Goal: Task Accomplishment & Management: Manage account settings

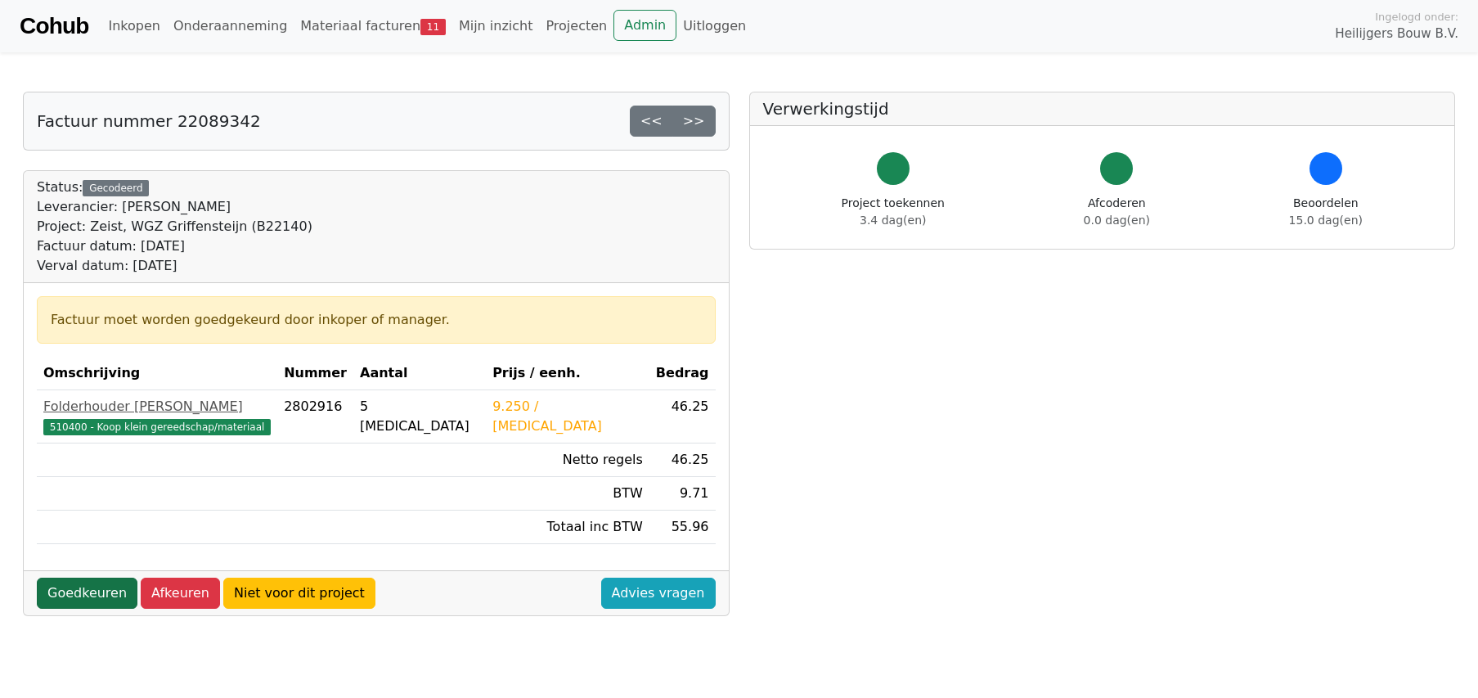
click at [69, 597] on link "Goedkeuren" at bounding box center [87, 592] width 101 height 31
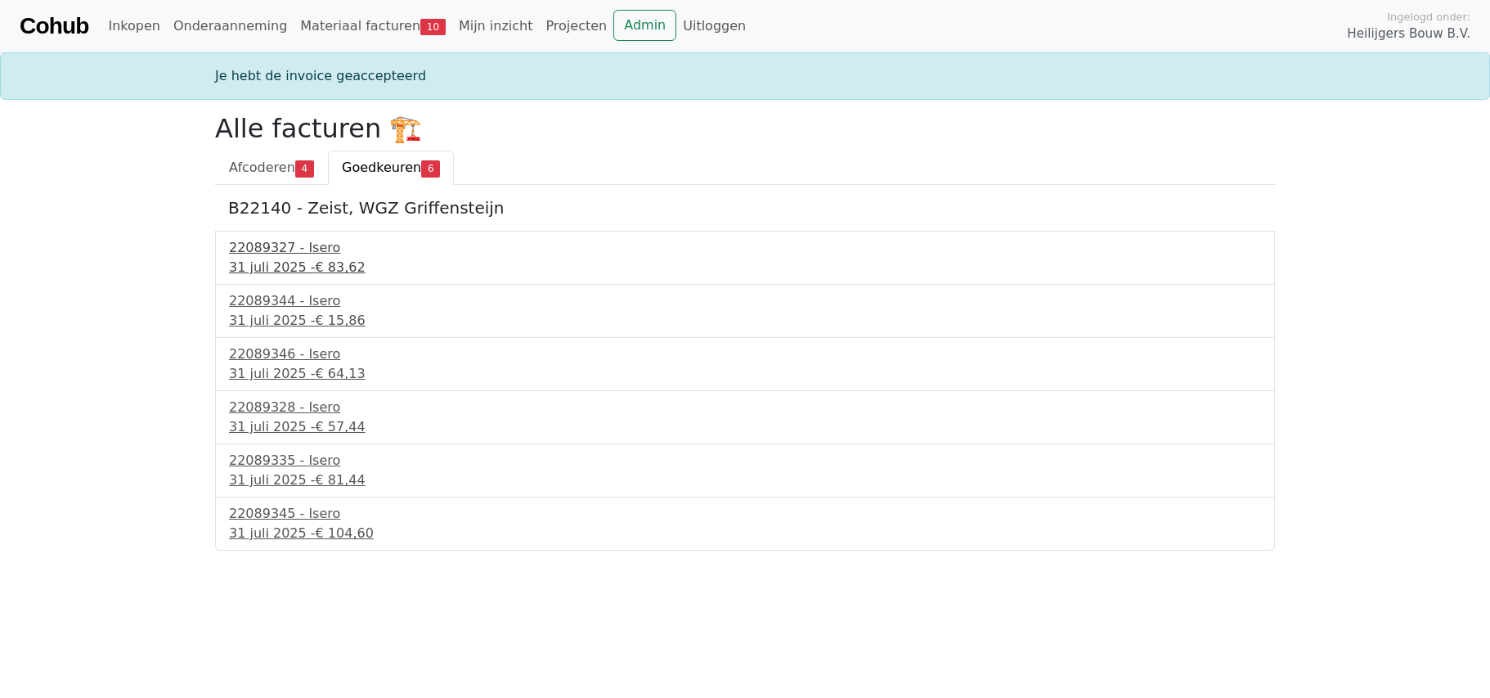
click at [306, 243] on div "22089327 - Isero" at bounding box center [745, 248] width 1032 height 20
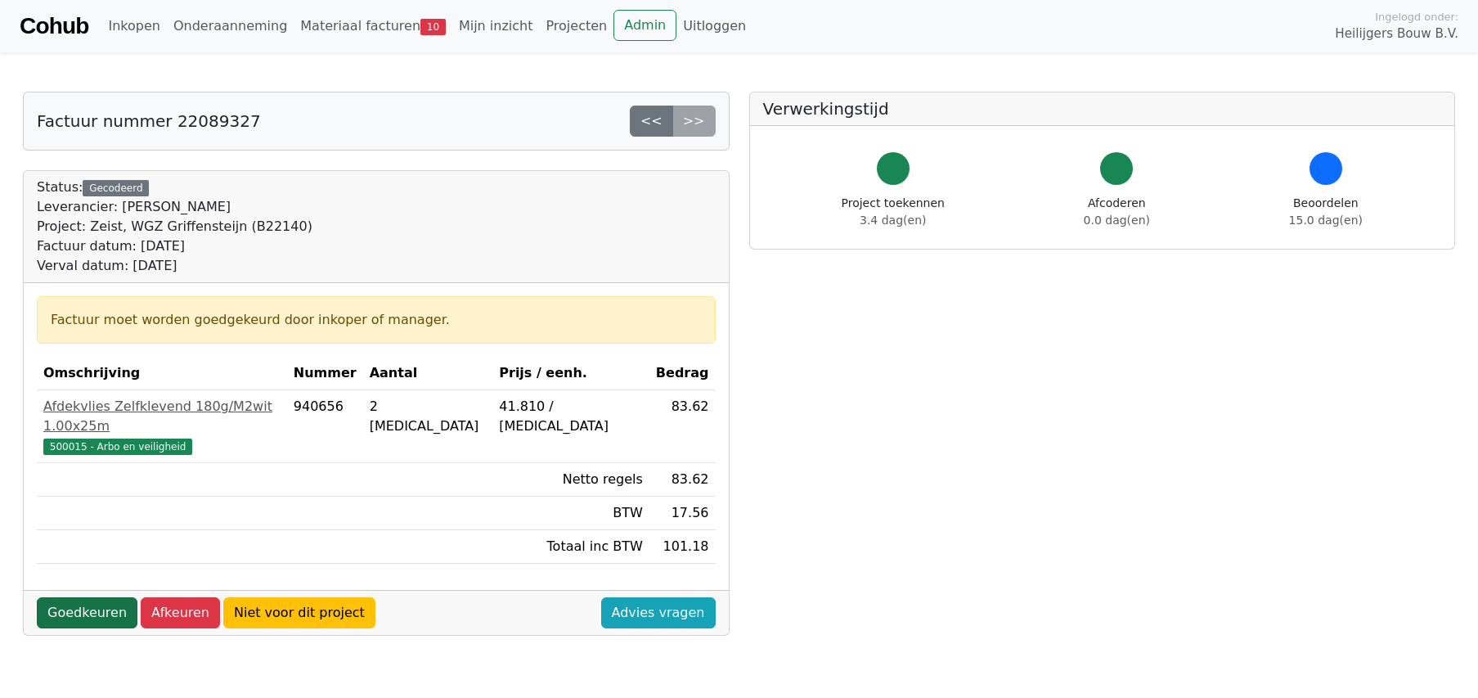
click at [84, 597] on link "Goedkeuren" at bounding box center [87, 612] width 101 height 31
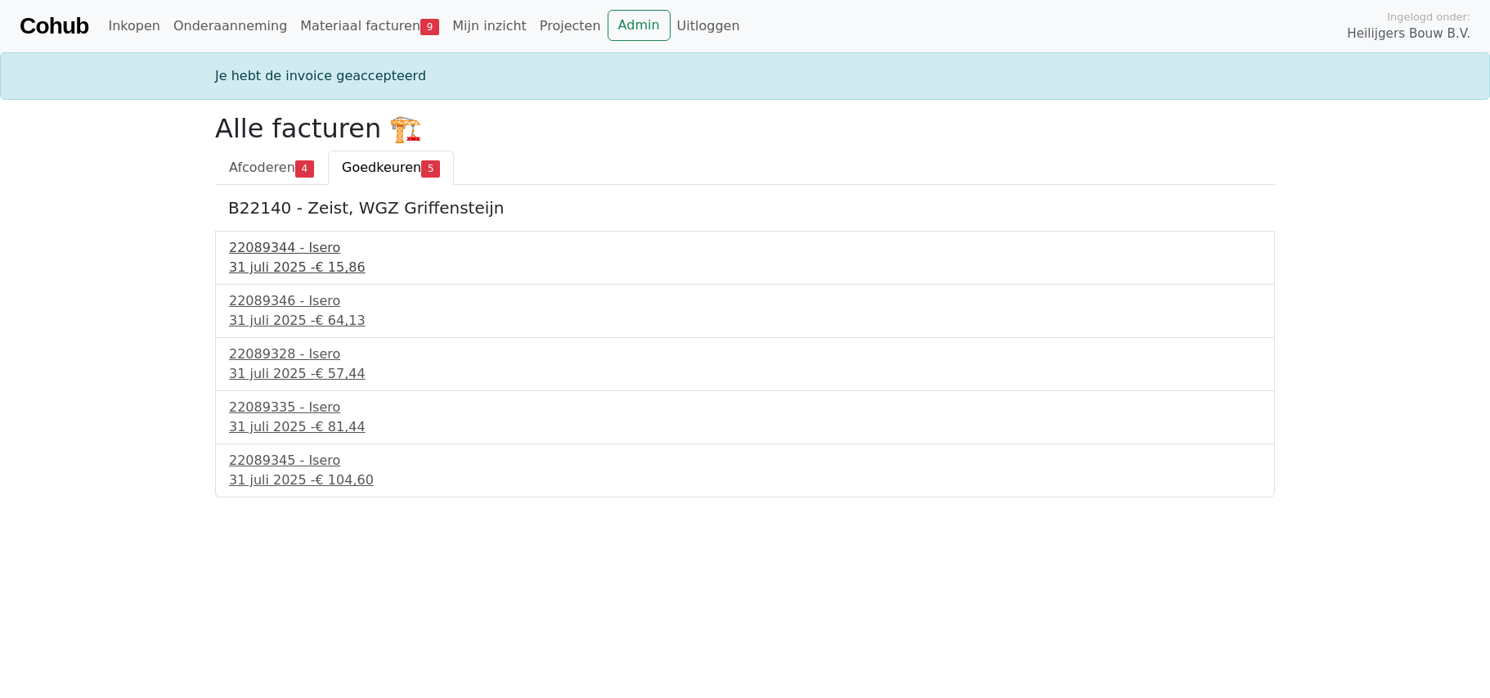
click at [294, 261] on div "31 juli 2025 - € 15,86" at bounding box center [745, 268] width 1032 height 20
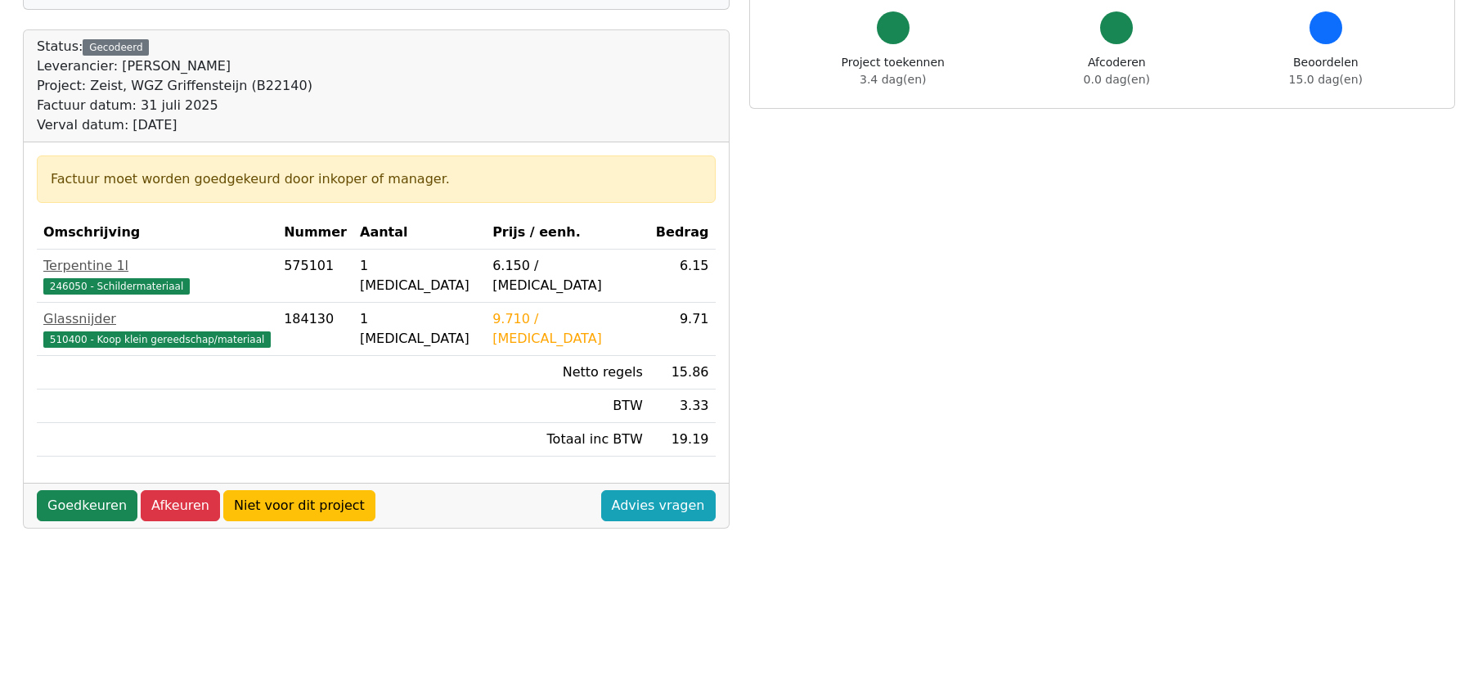
scroll to position [164, 0]
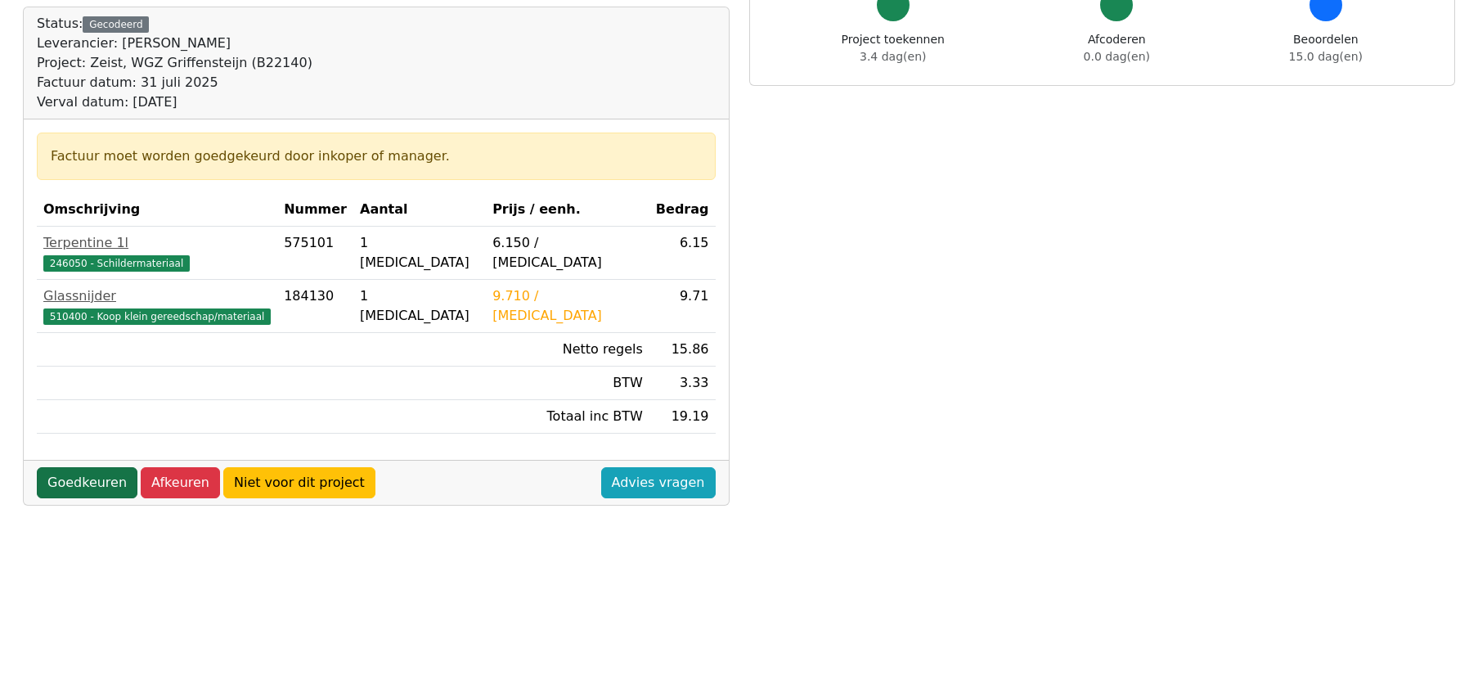
click at [66, 484] on link "Goedkeuren" at bounding box center [87, 482] width 101 height 31
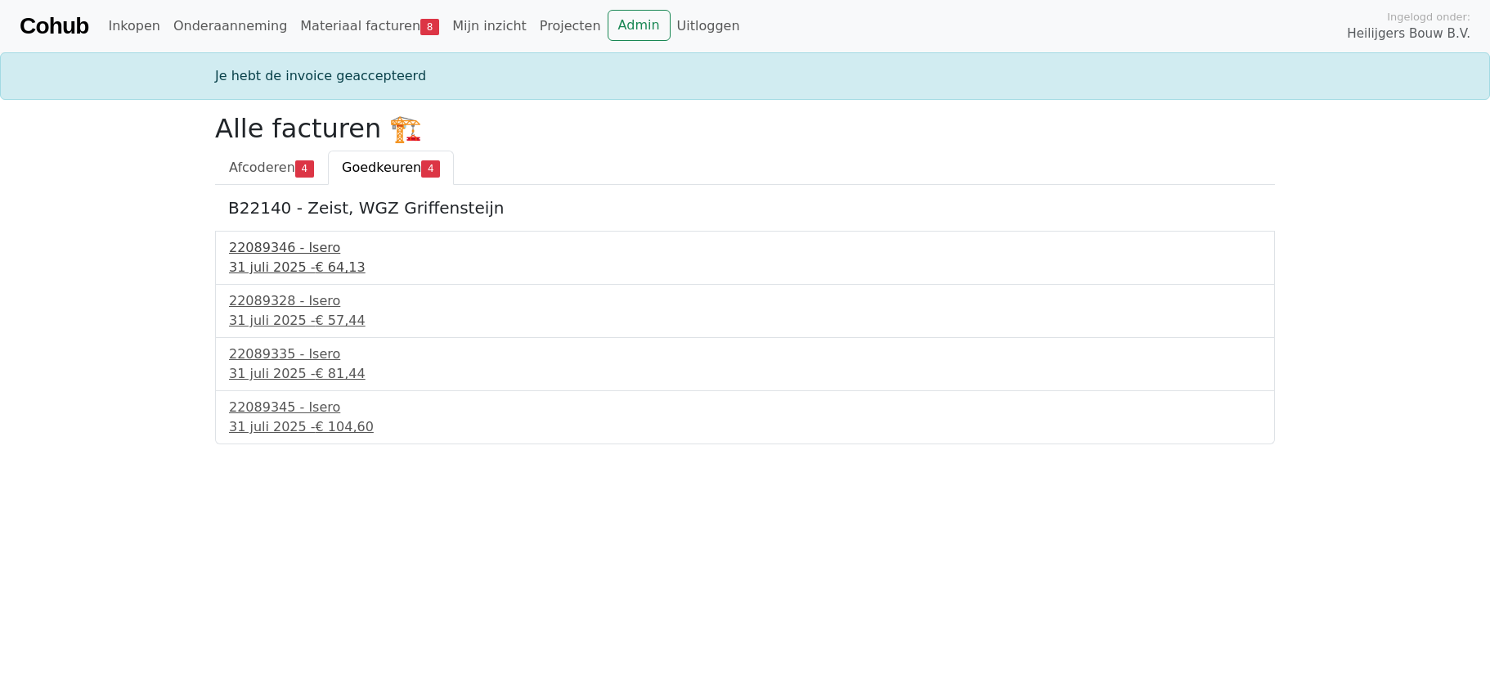
click at [273, 260] on div "31 juli 2025 - € 64,13" at bounding box center [745, 268] width 1032 height 20
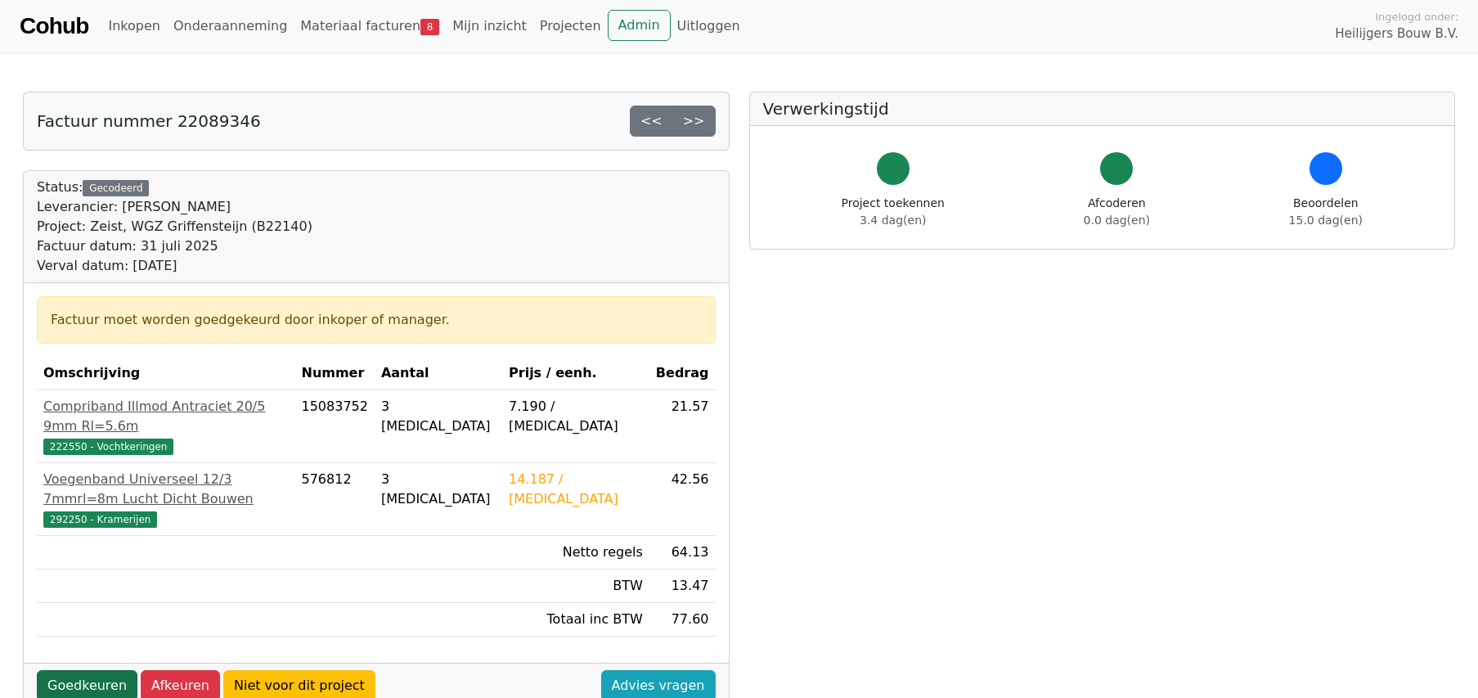
click at [78, 670] on link "Goedkeuren" at bounding box center [87, 685] width 101 height 31
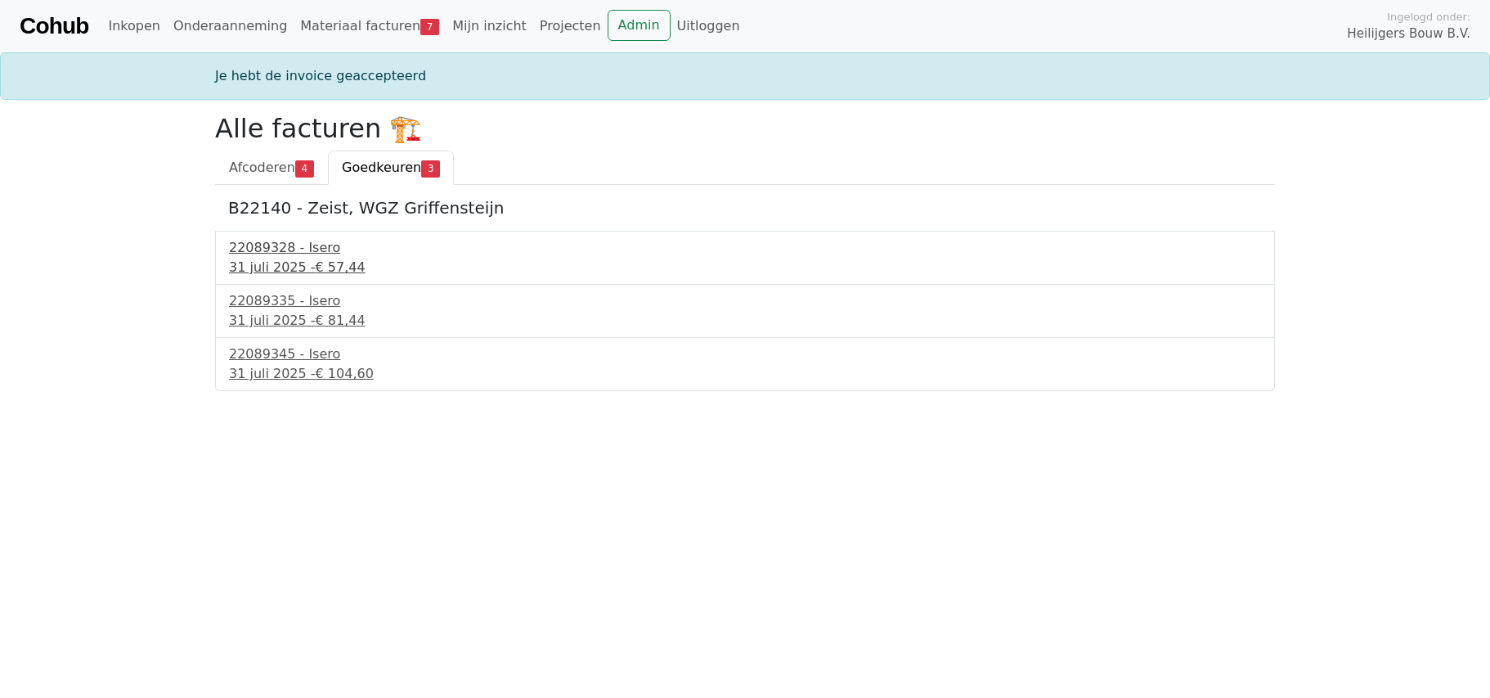
click at [299, 277] on div "31 juli 2025 - € 57,44" at bounding box center [745, 268] width 1032 height 20
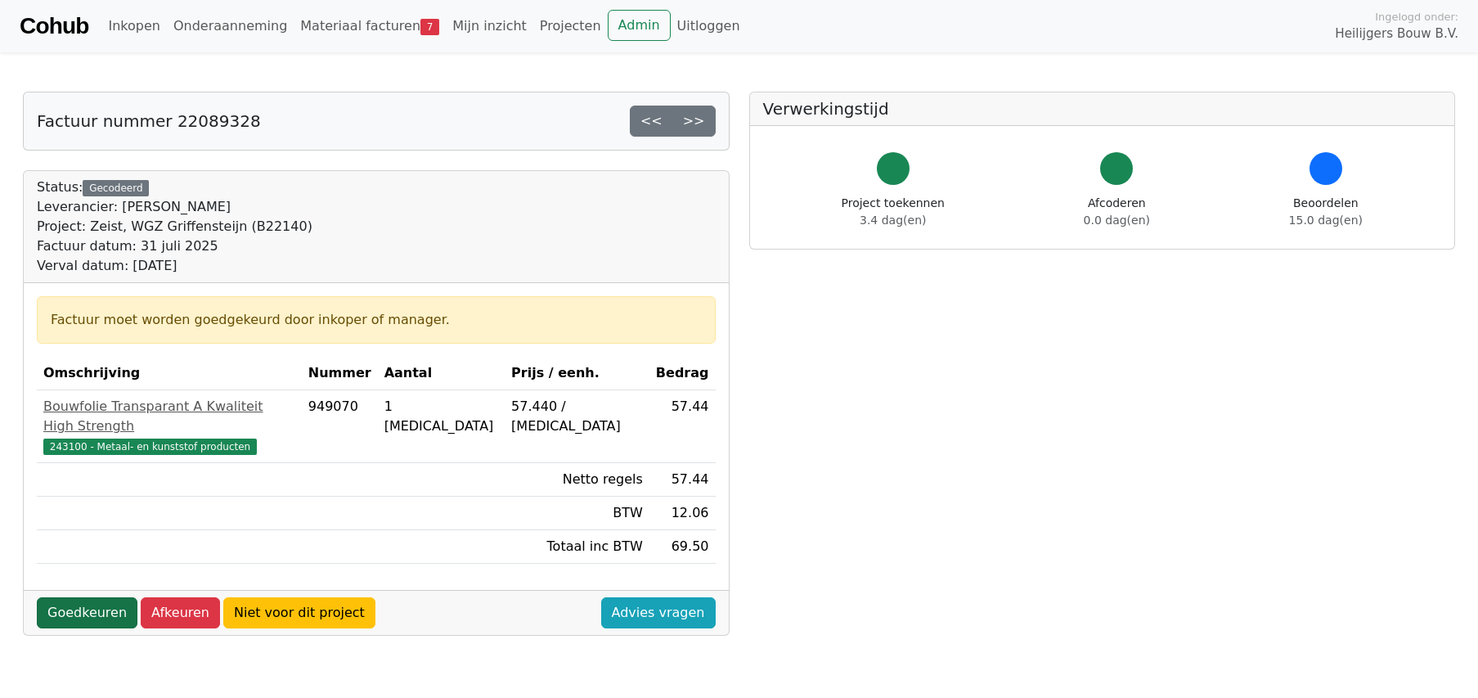
click at [83, 597] on link "Goedkeuren" at bounding box center [87, 612] width 101 height 31
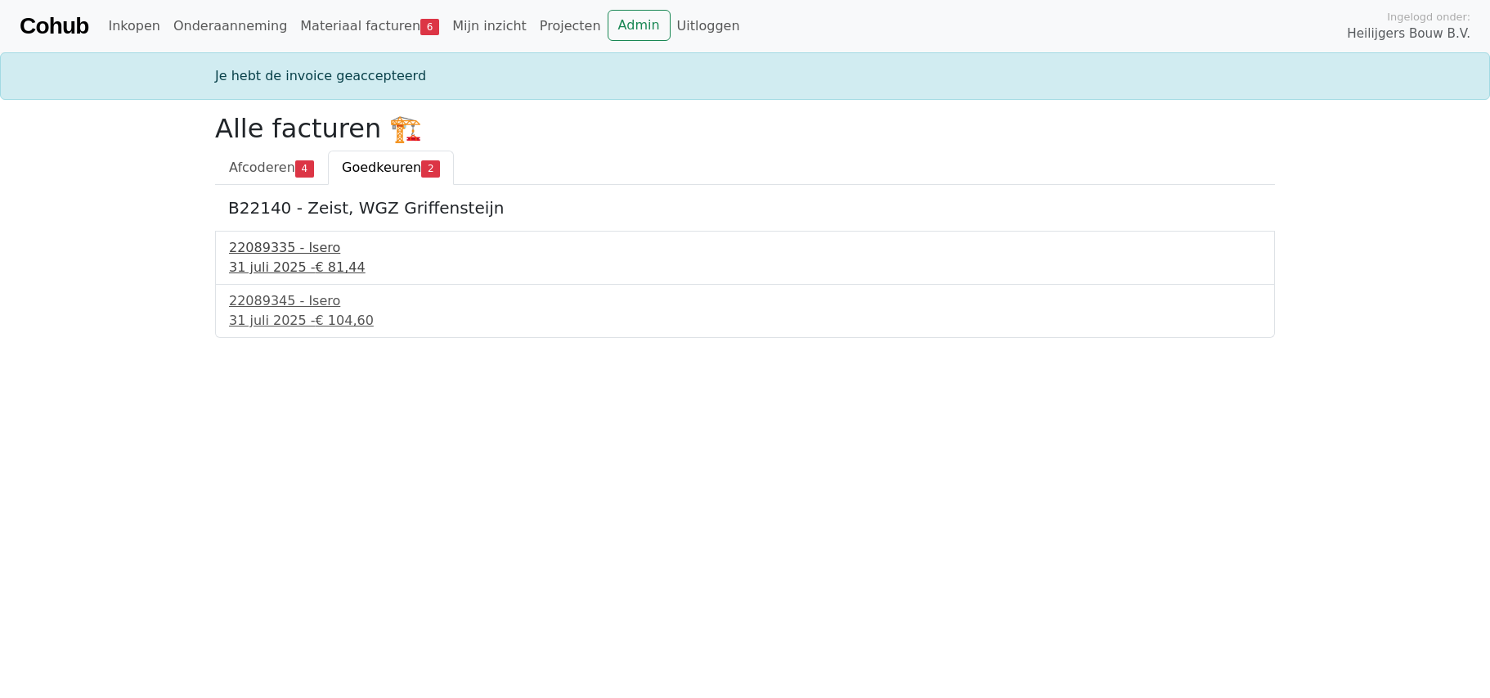
click at [291, 267] on div "31 juli 2025 - € 81,44" at bounding box center [745, 268] width 1032 height 20
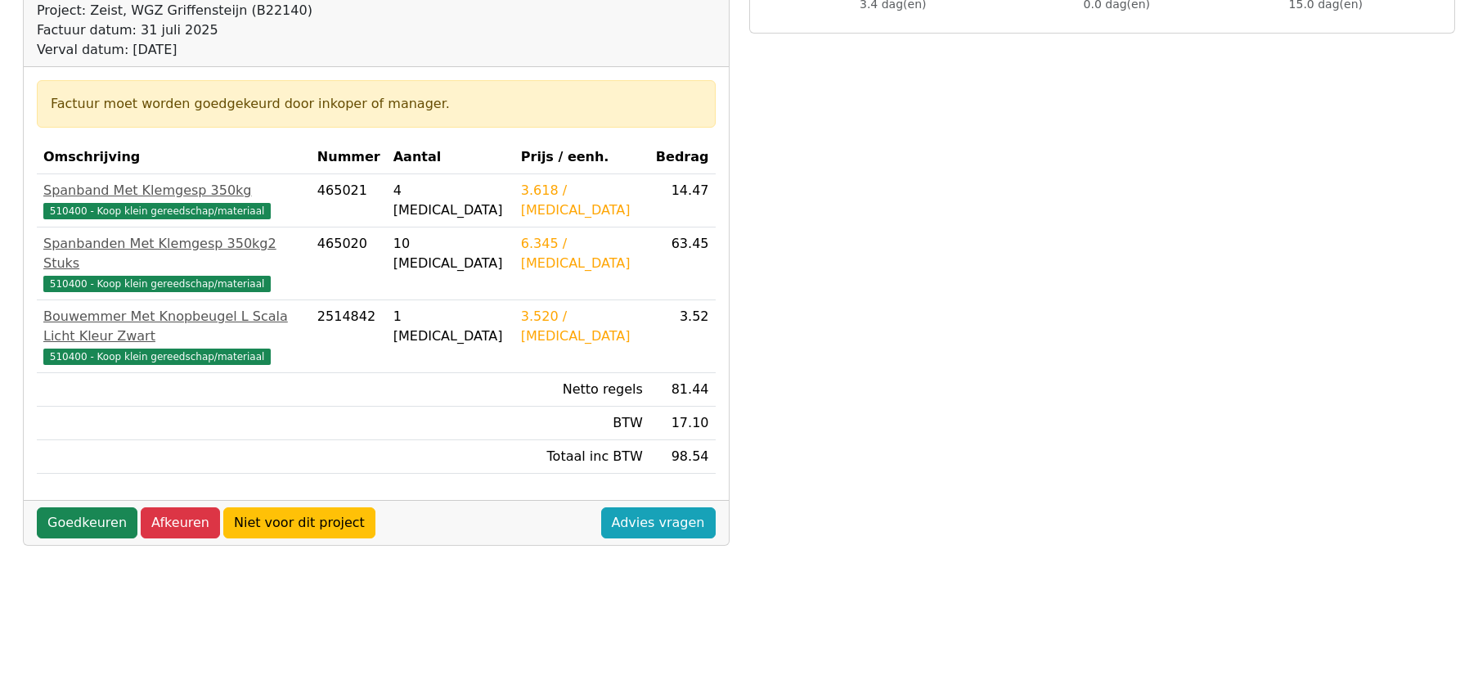
scroll to position [245, 0]
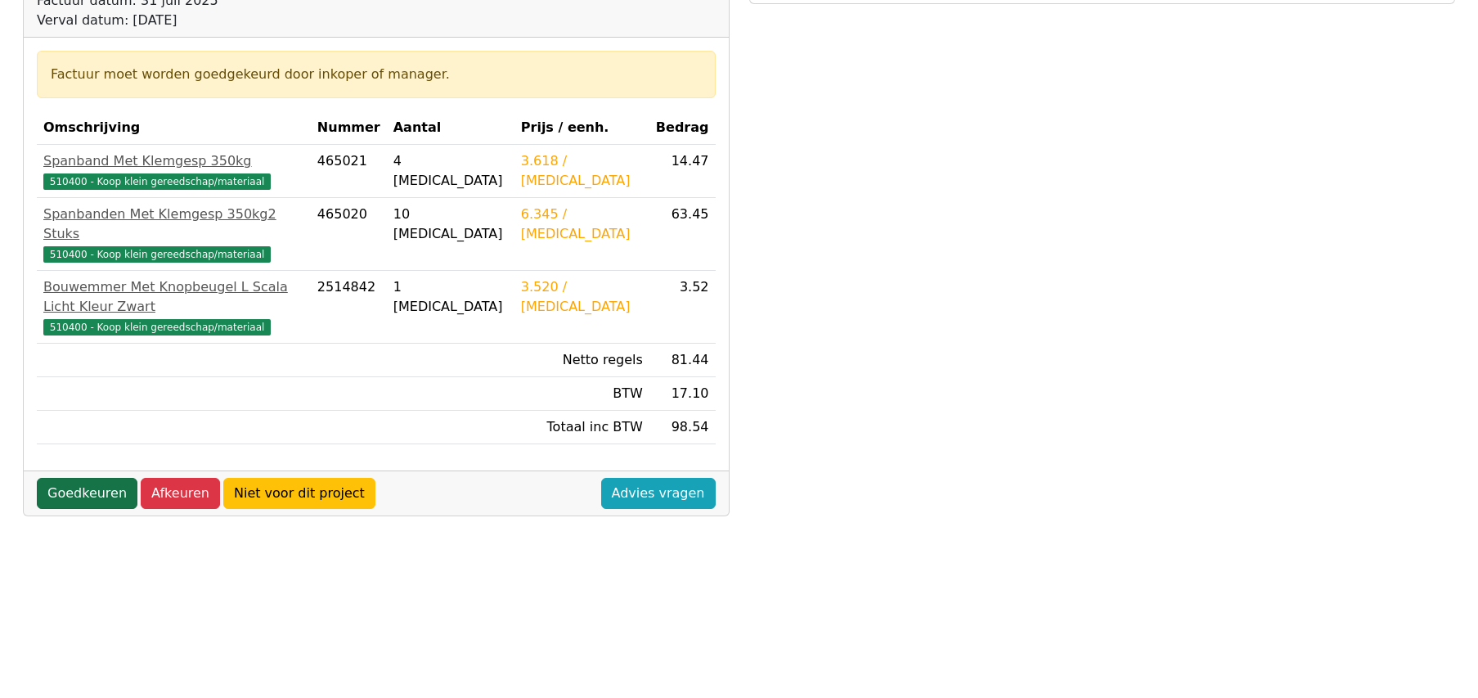
click at [86, 478] on link "Goedkeuren" at bounding box center [87, 493] width 101 height 31
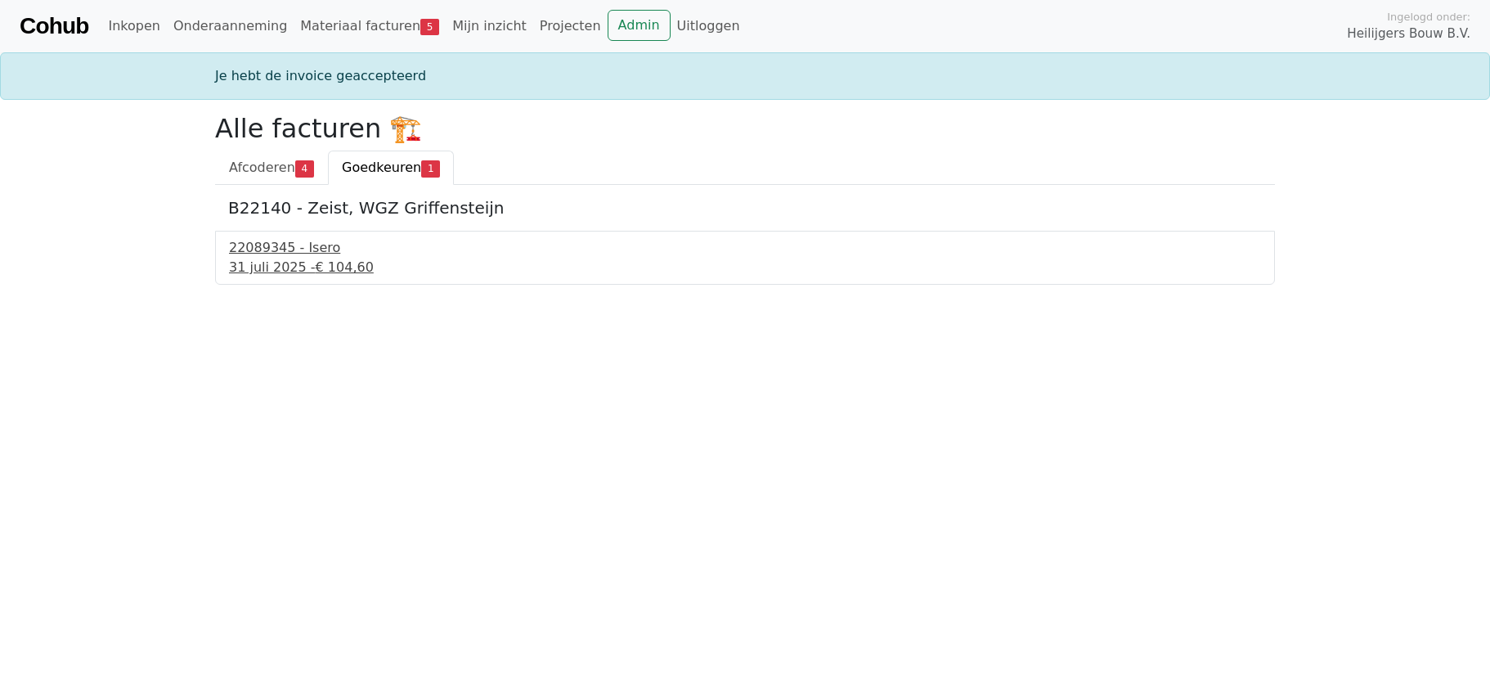
click at [260, 259] on div "31 juli 2025 - € 104,60" at bounding box center [745, 268] width 1032 height 20
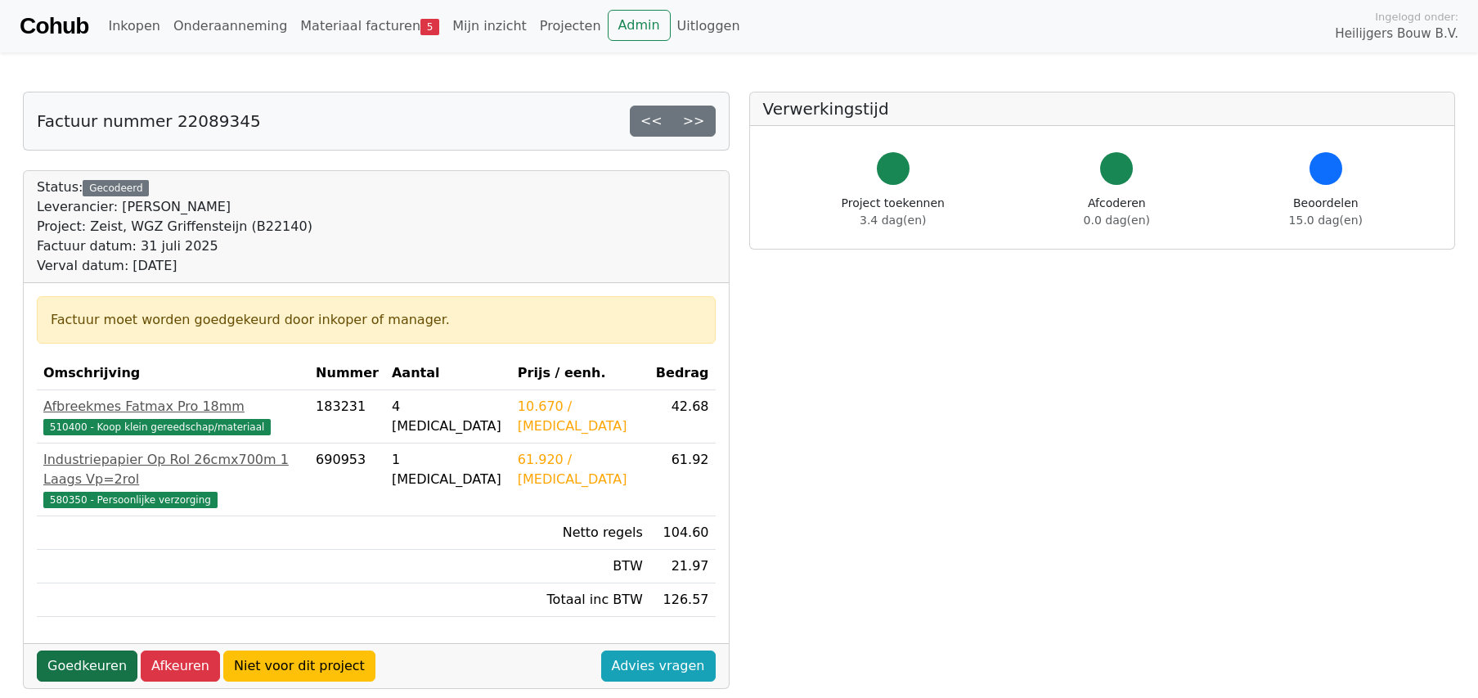
click at [74, 650] on link "Goedkeuren" at bounding box center [87, 665] width 101 height 31
